Goal: Information Seeking & Learning: Understand process/instructions

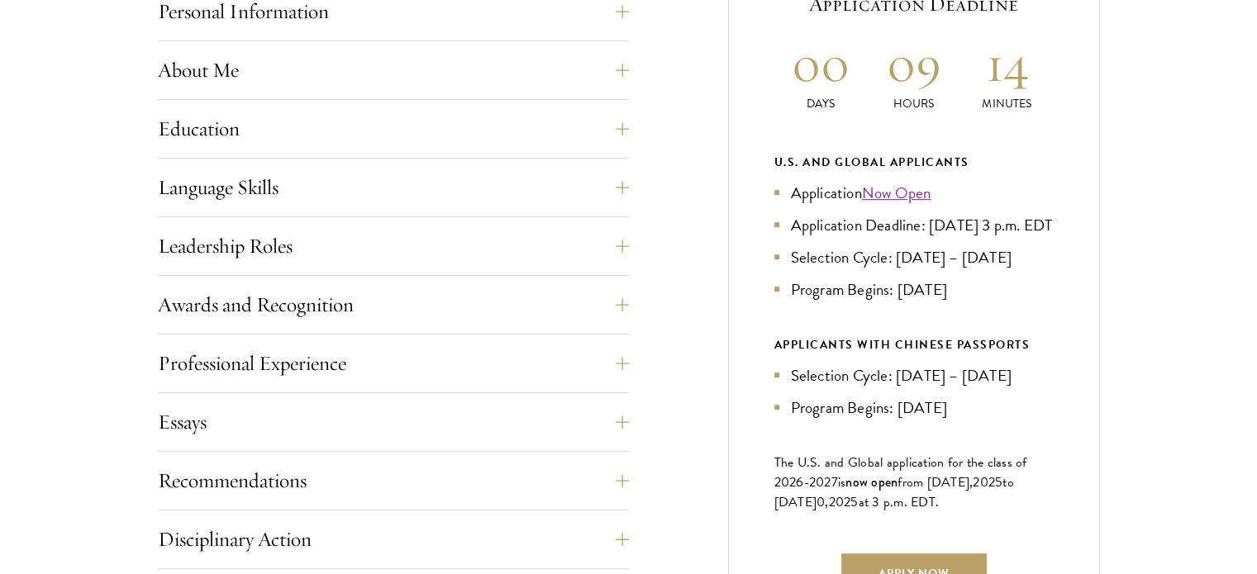
scroll to position [788, 0]
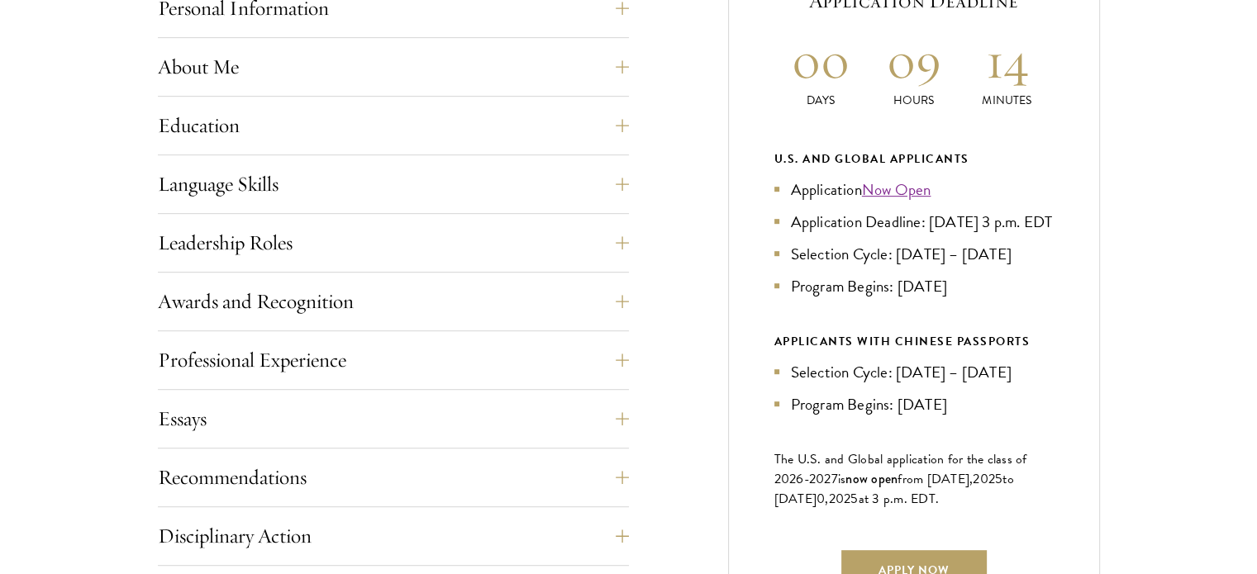
drag, startPoint x: 981, startPoint y: 518, endPoint x: 987, endPoint y: 442, distance: 76.3
click at [987, 442] on div "Current Selection Cycle: Countdown to [DATE] Application Deadline 00 Days 09 Ho…" at bounding box center [914, 288] width 372 height 816
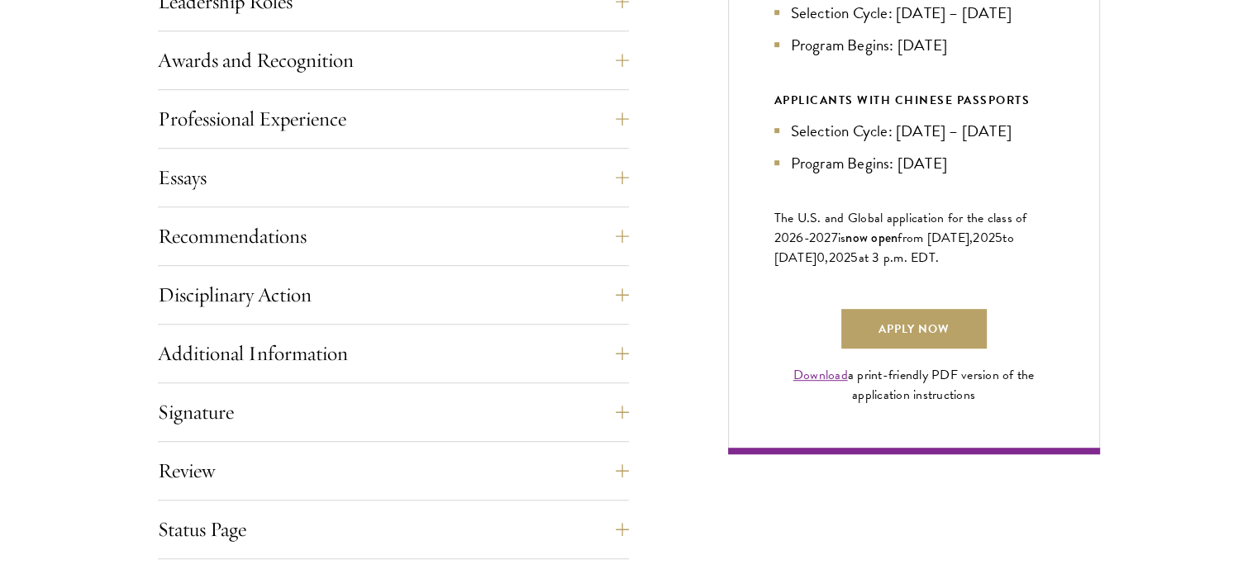
scroll to position [1034, 0]
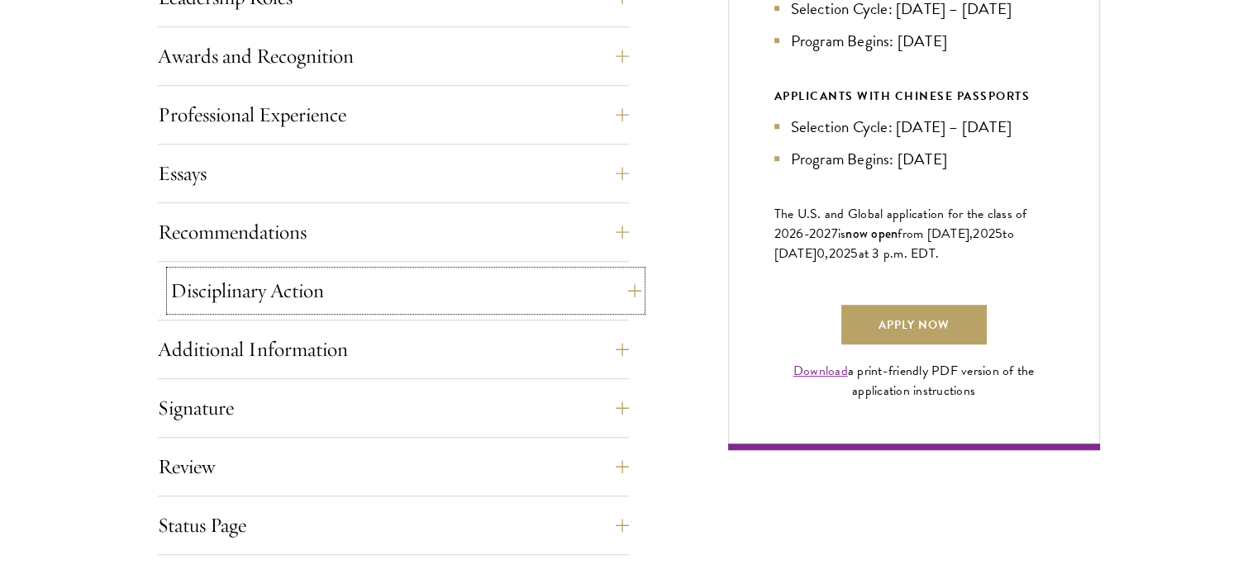
click at [620, 282] on button "Disciplinary Action" at bounding box center [405, 291] width 471 height 40
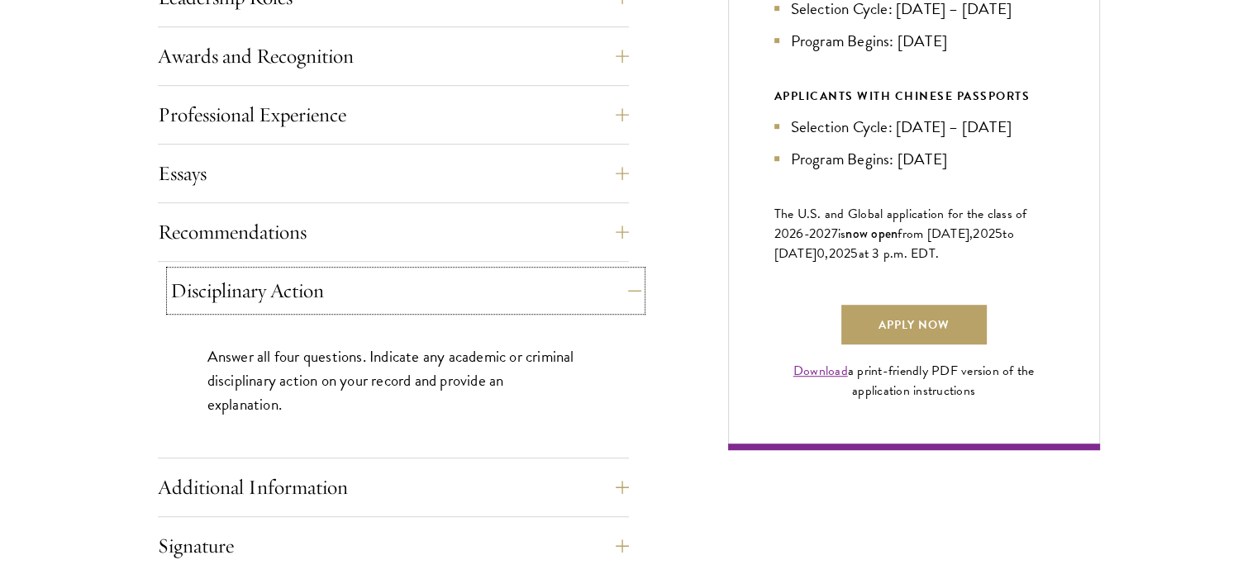
click at [620, 282] on button "Disciplinary Action" at bounding box center [405, 291] width 471 height 40
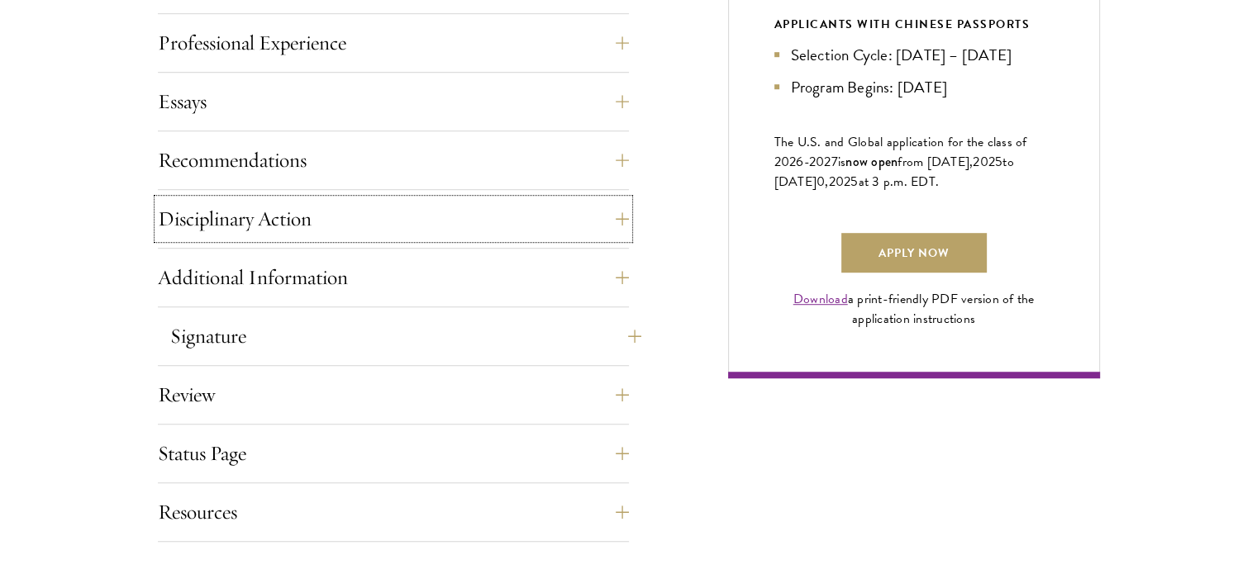
scroll to position [1116, 0]
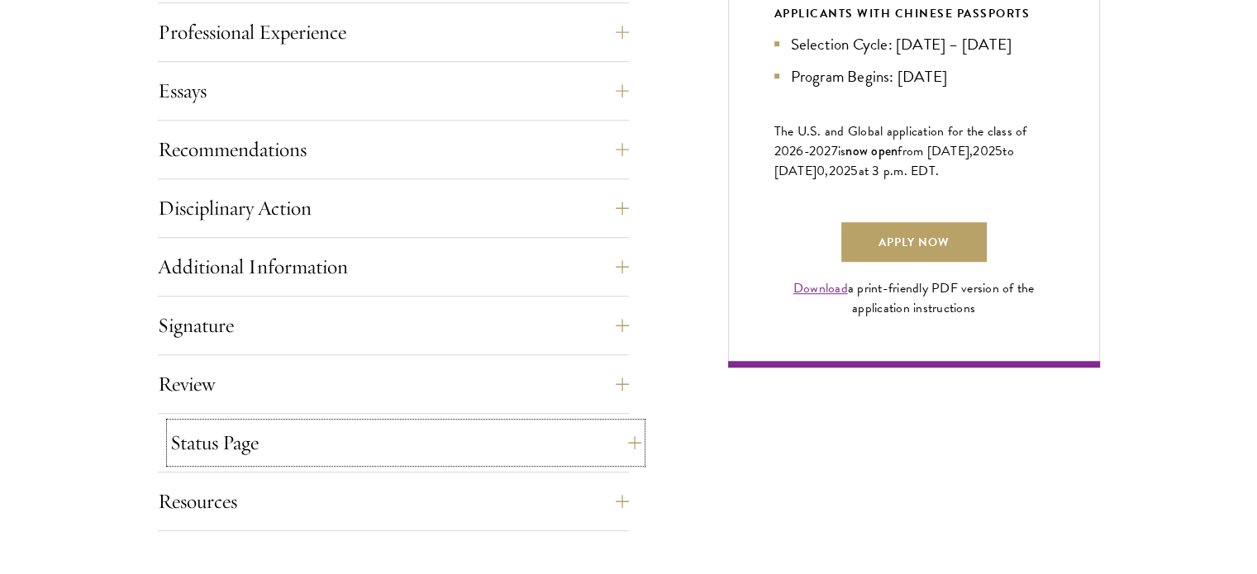
click at [612, 442] on button "Status Page" at bounding box center [405, 443] width 471 height 40
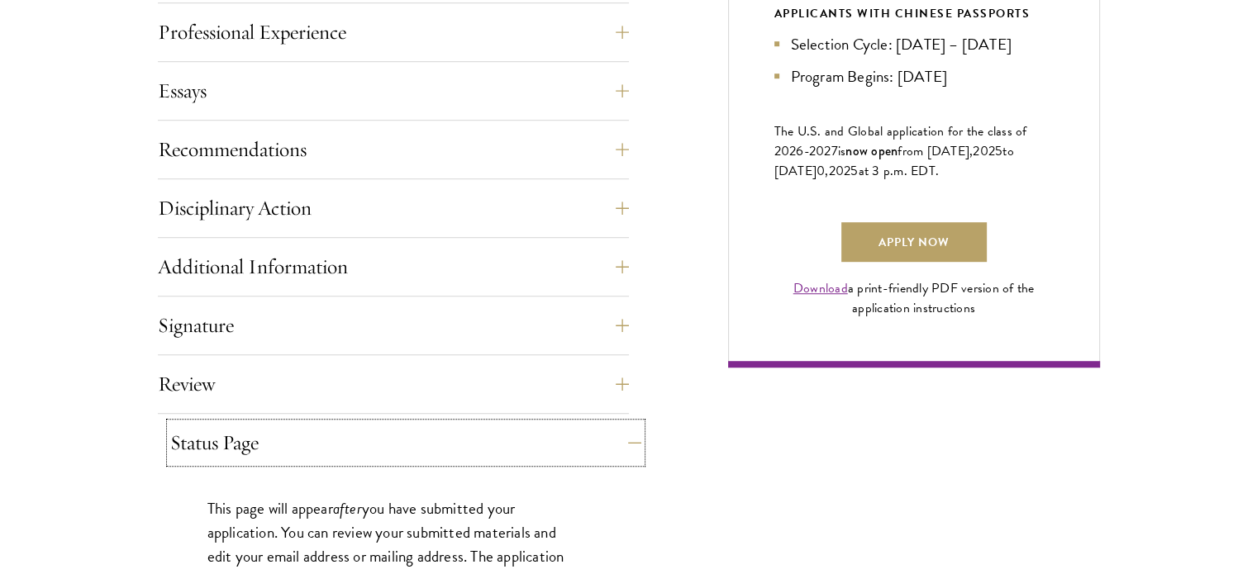
click at [612, 442] on button "Status Page" at bounding box center [405, 443] width 471 height 40
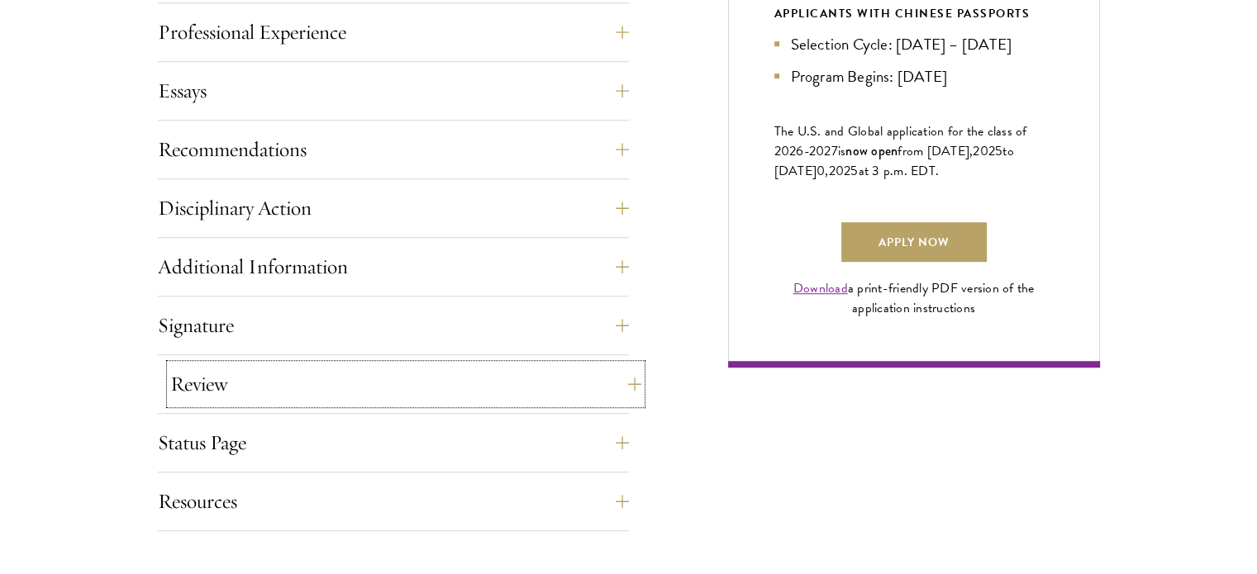
click at [612, 383] on button "Review" at bounding box center [405, 384] width 471 height 40
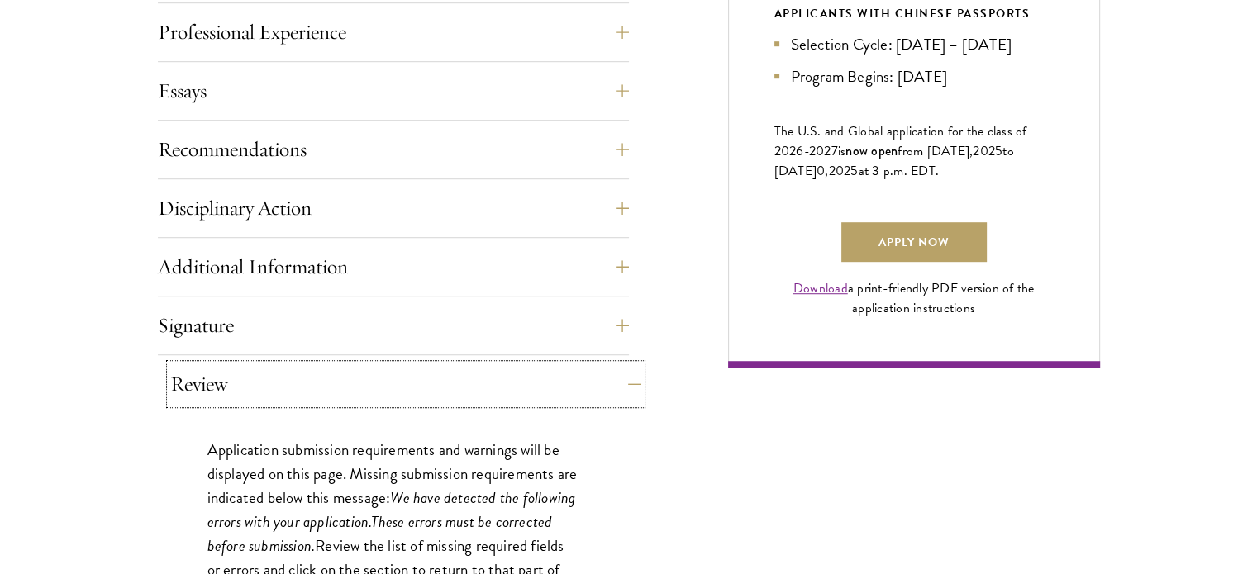
click at [612, 383] on button "Review" at bounding box center [405, 384] width 471 height 40
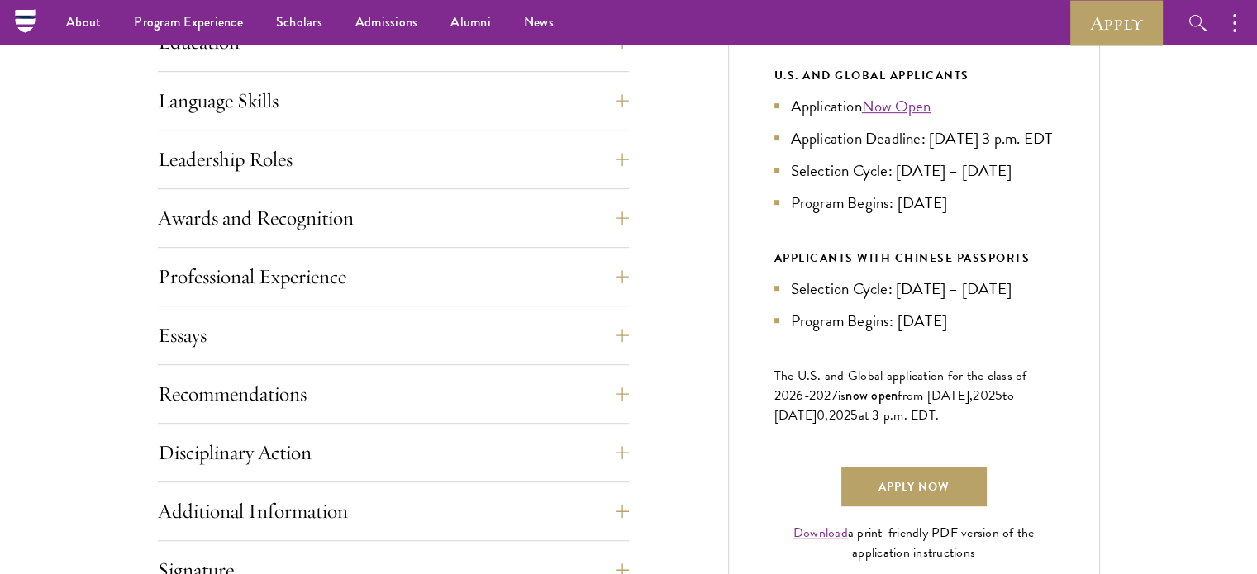
scroll to position [684, 0]
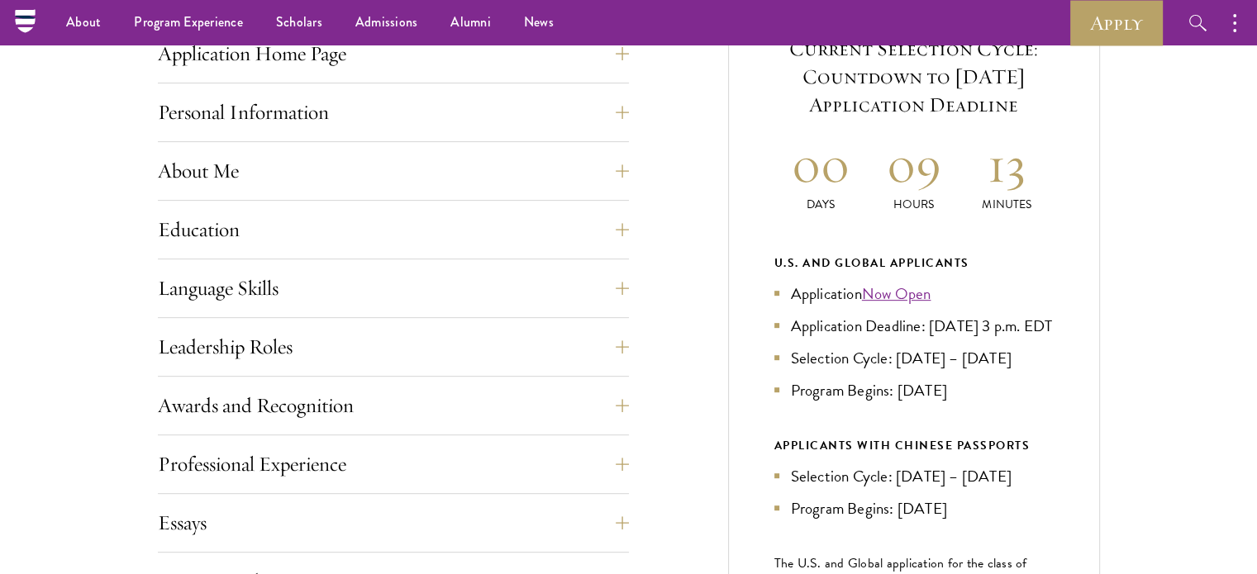
click at [573, 310] on div "Language Skills List up to three additional languages and indicate your level o…" at bounding box center [393, 294] width 471 height 50
click at [575, 296] on button "Language Skills" at bounding box center [405, 289] width 471 height 40
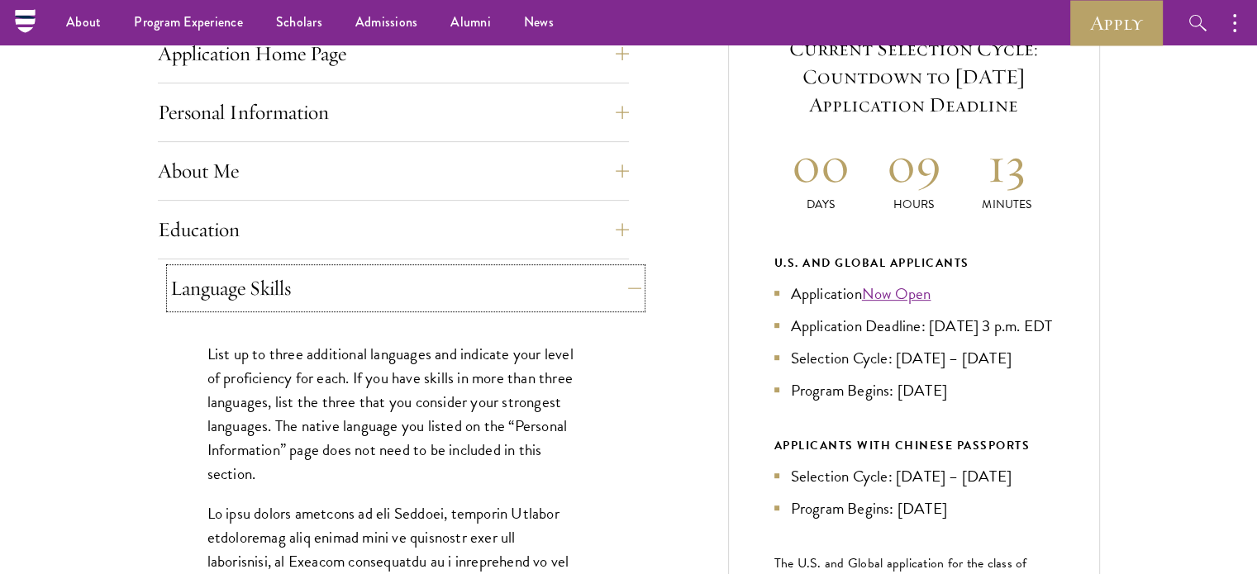
click at [575, 296] on button "Language Skills" at bounding box center [405, 289] width 471 height 40
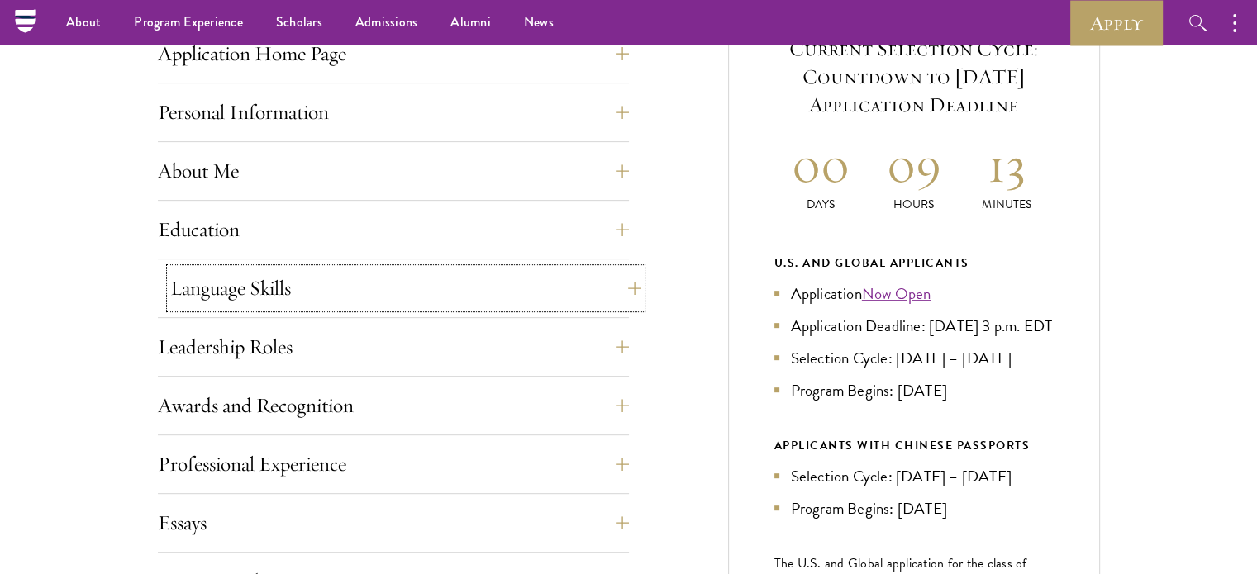
click at [575, 296] on button "Language Skills" at bounding box center [405, 289] width 471 height 40
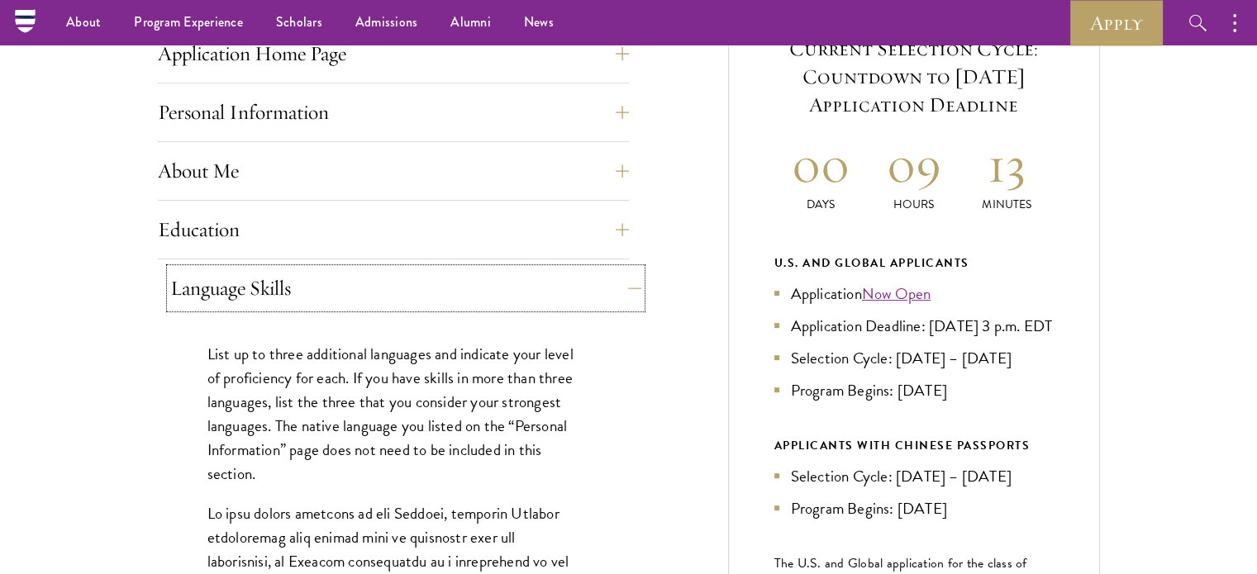
click at [575, 296] on button "Language Skills" at bounding box center [405, 289] width 471 height 40
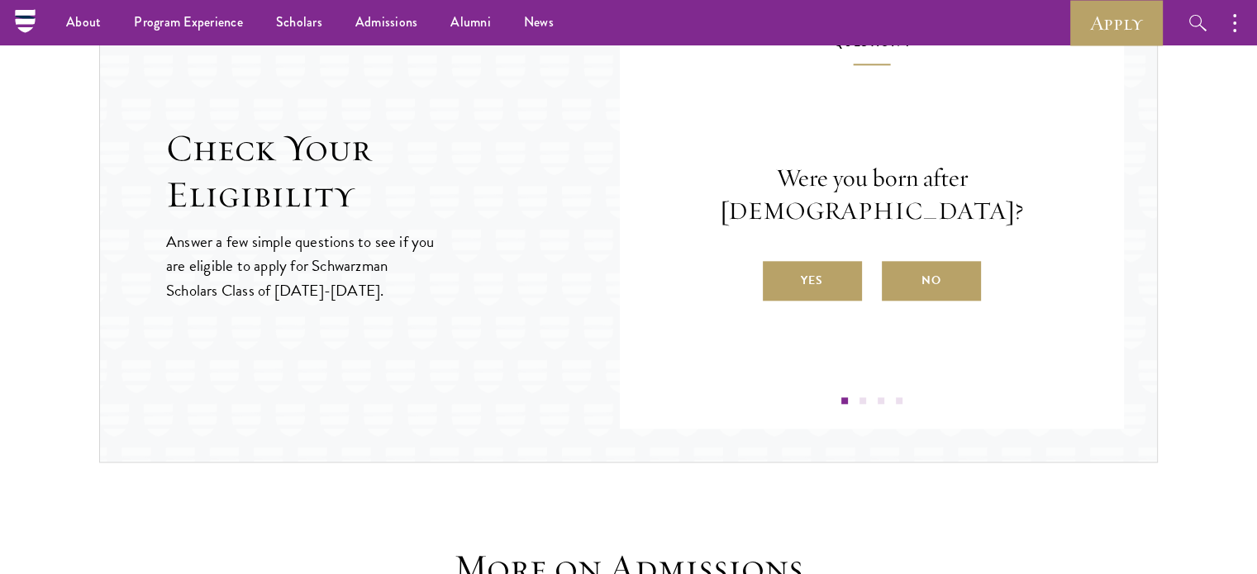
scroll to position [1750, 0]
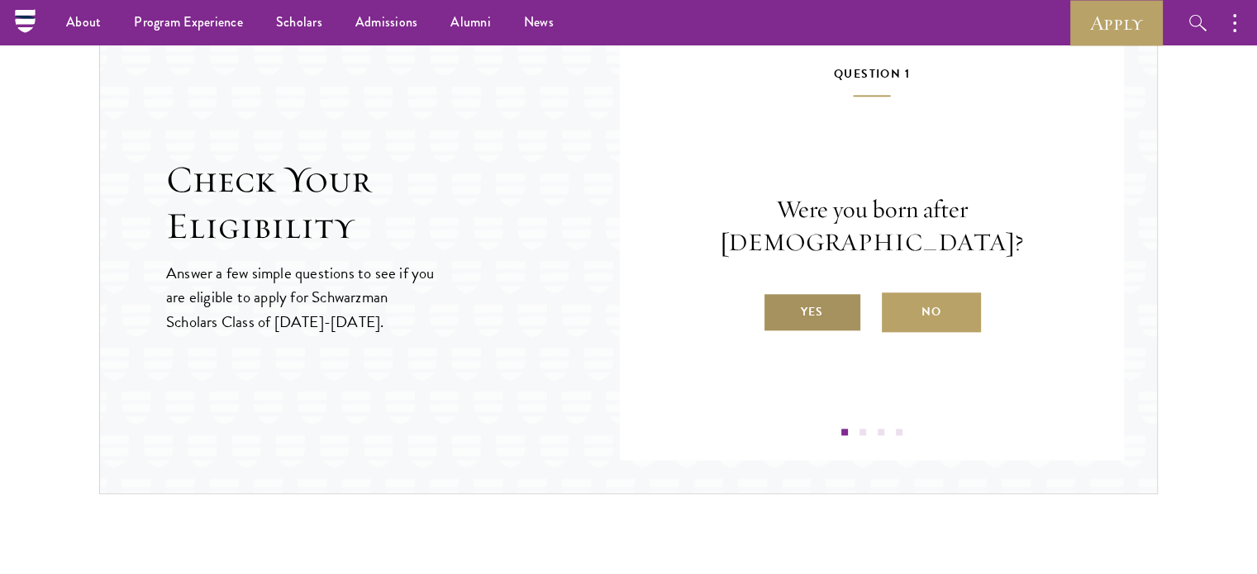
click at [822, 293] on label "Yes" at bounding box center [812, 313] width 99 height 40
click at [778, 294] on input "Yes" at bounding box center [770, 301] width 15 height 15
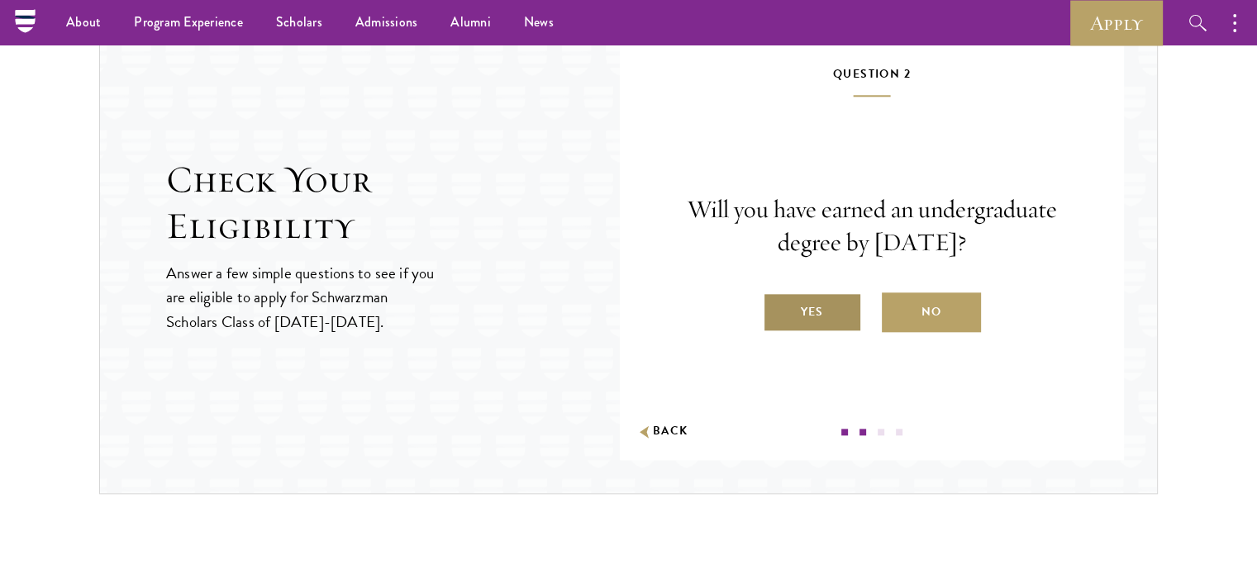
click at [820, 314] on label "Yes" at bounding box center [812, 313] width 99 height 40
click at [778, 309] on input "Yes" at bounding box center [770, 301] width 15 height 15
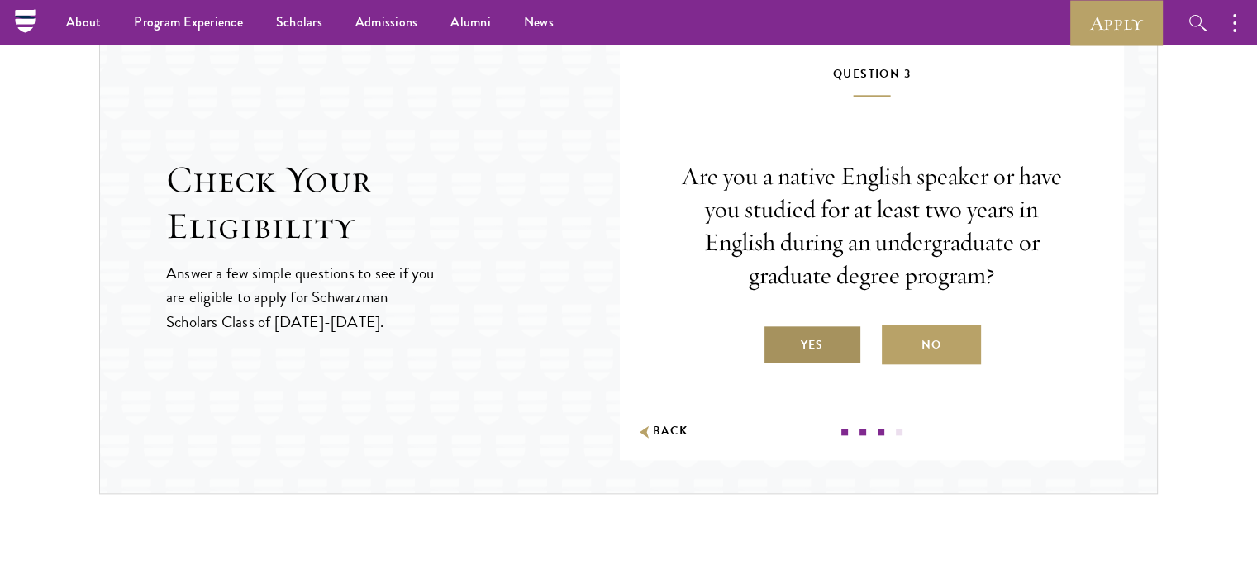
click at [812, 344] on label "Yes" at bounding box center [812, 345] width 99 height 40
click at [778, 342] on input "Yes" at bounding box center [770, 334] width 15 height 15
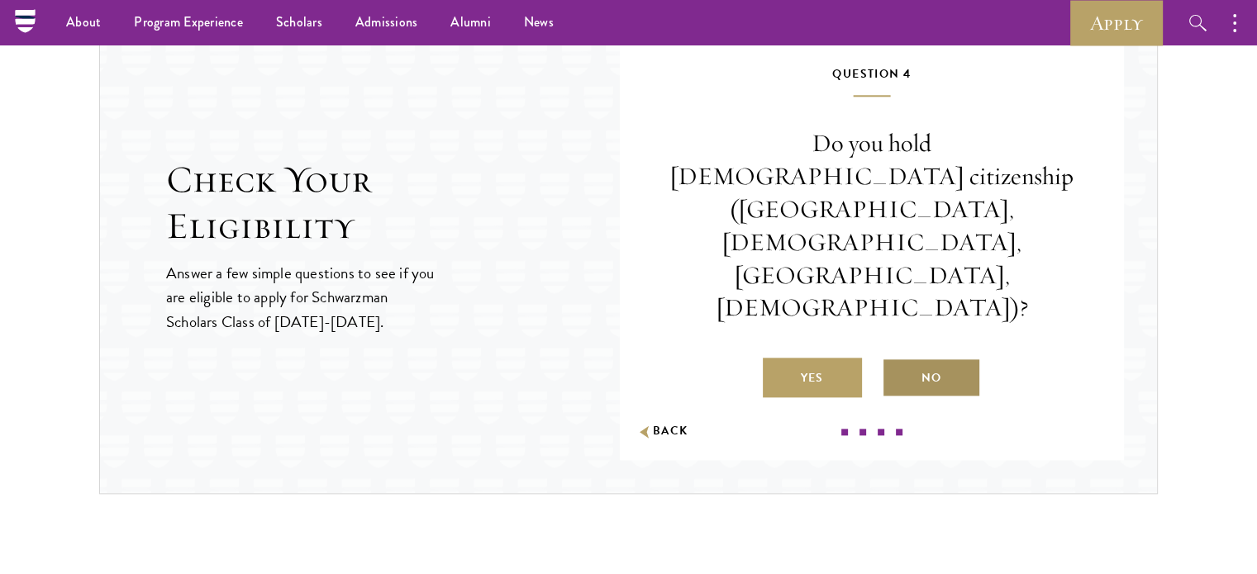
click at [914, 358] on label "No" at bounding box center [931, 378] width 99 height 40
click at [897, 360] on input "No" at bounding box center [889, 367] width 15 height 15
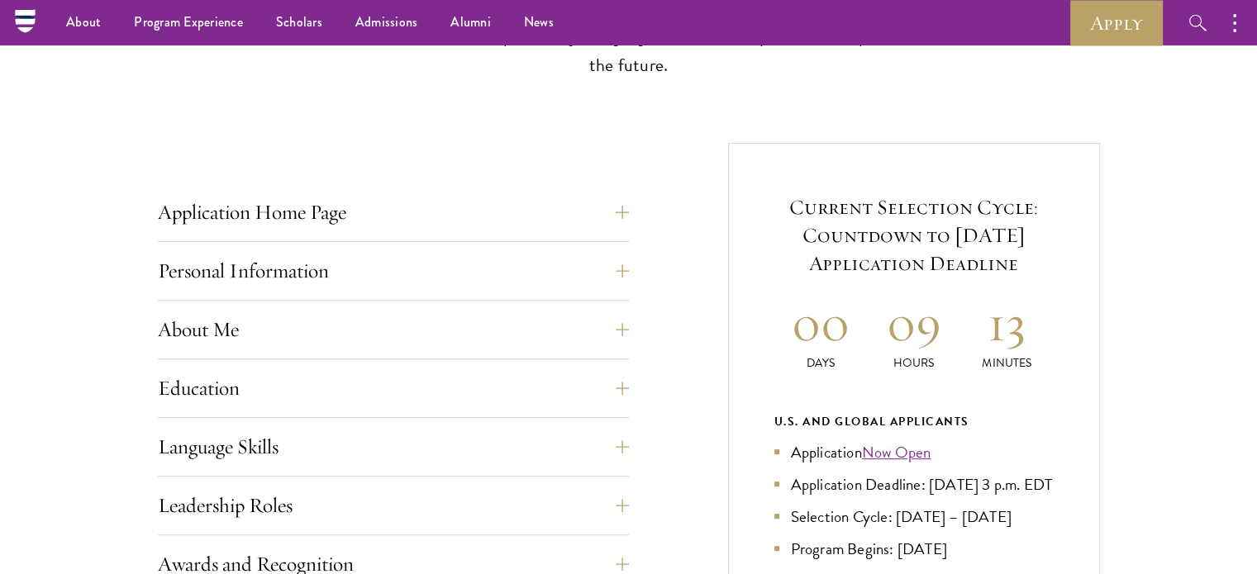
scroll to position [0, 0]
